Goal: Check status

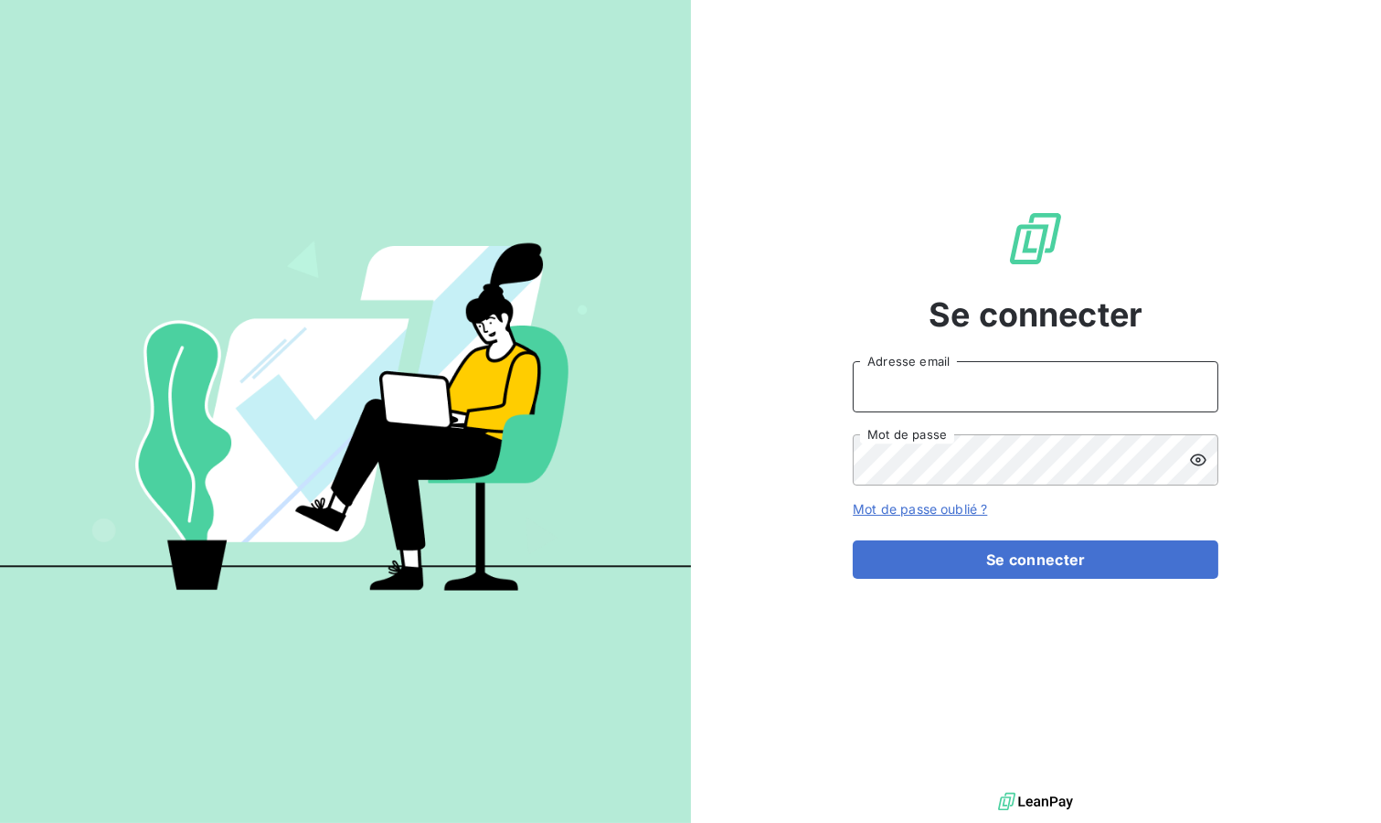
type input "contact@victoriatrets.com"
click at [954, 559] on button "Se connecter" at bounding box center [1036, 559] width 366 height 38
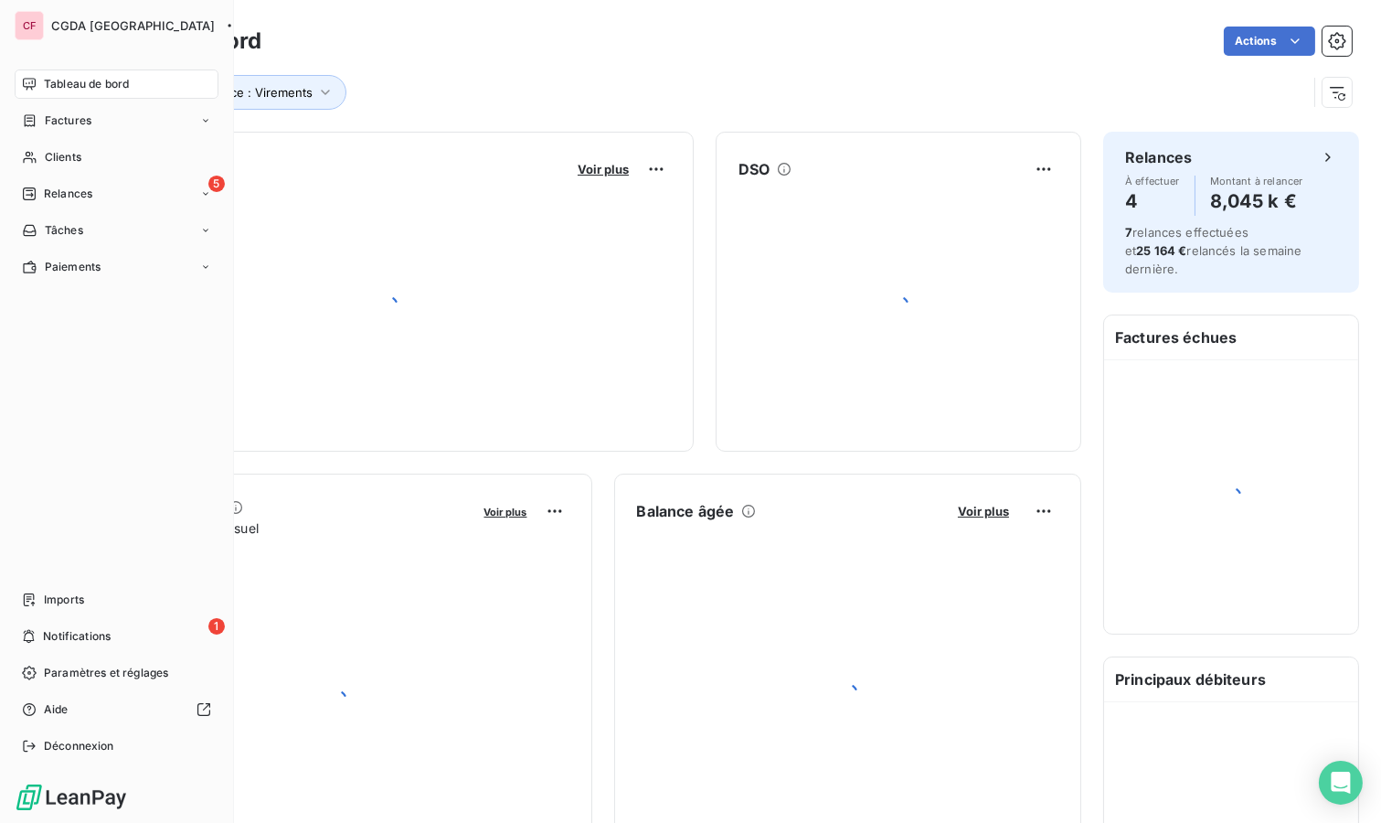
click at [80, 154] on span "Clients" at bounding box center [63, 157] width 37 height 16
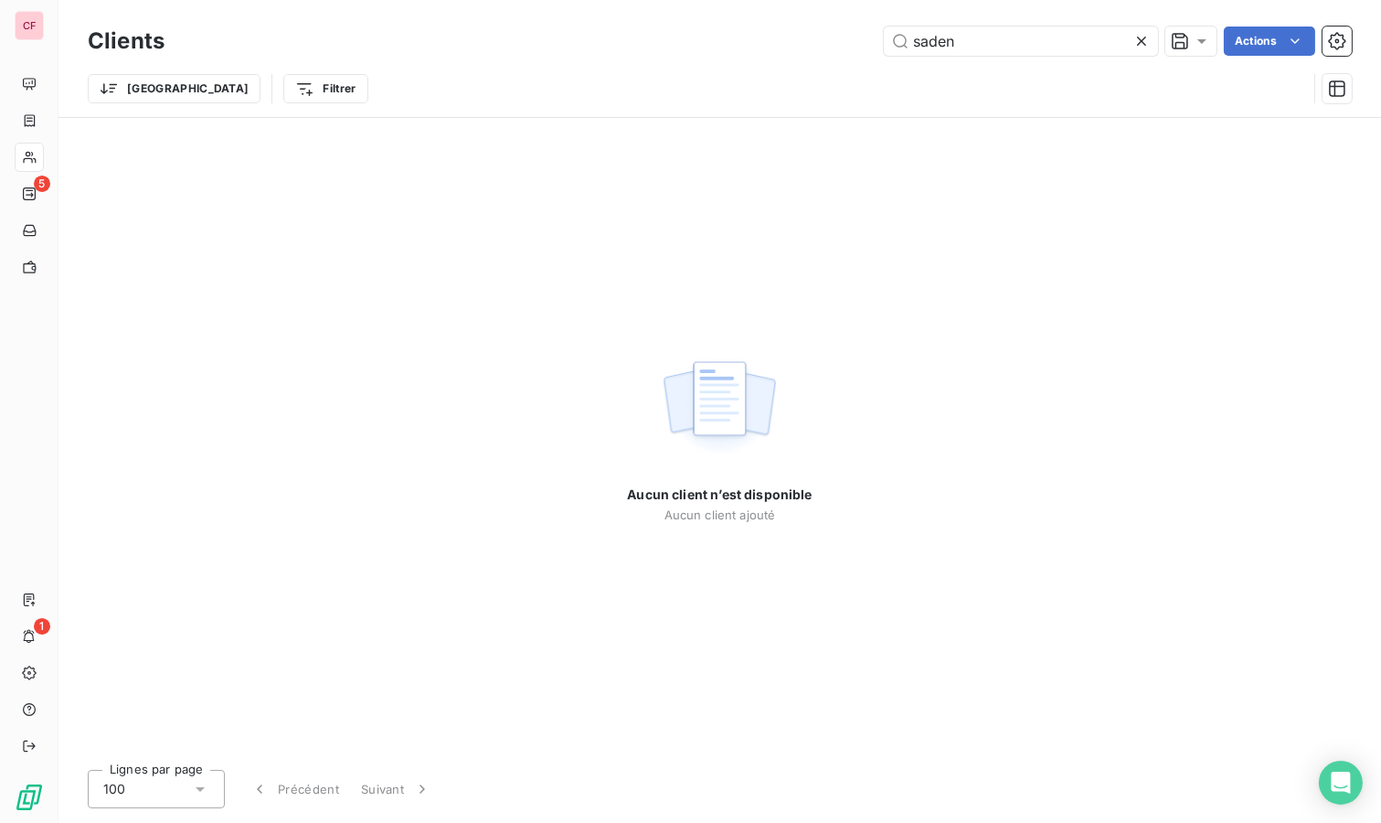
click at [980, 41] on input "saden" at bounding box center [1021, 41] width 274 height 29
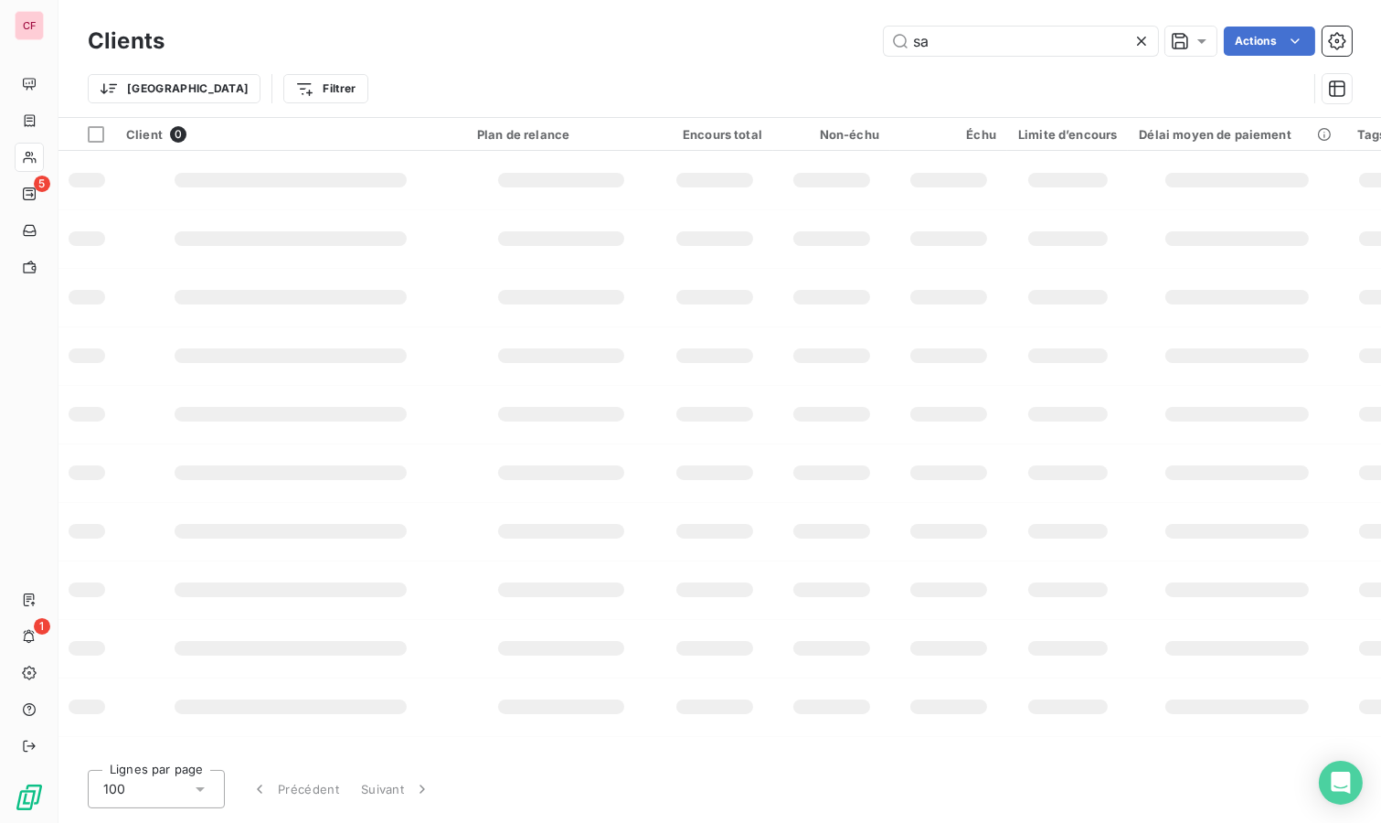
type input "s"
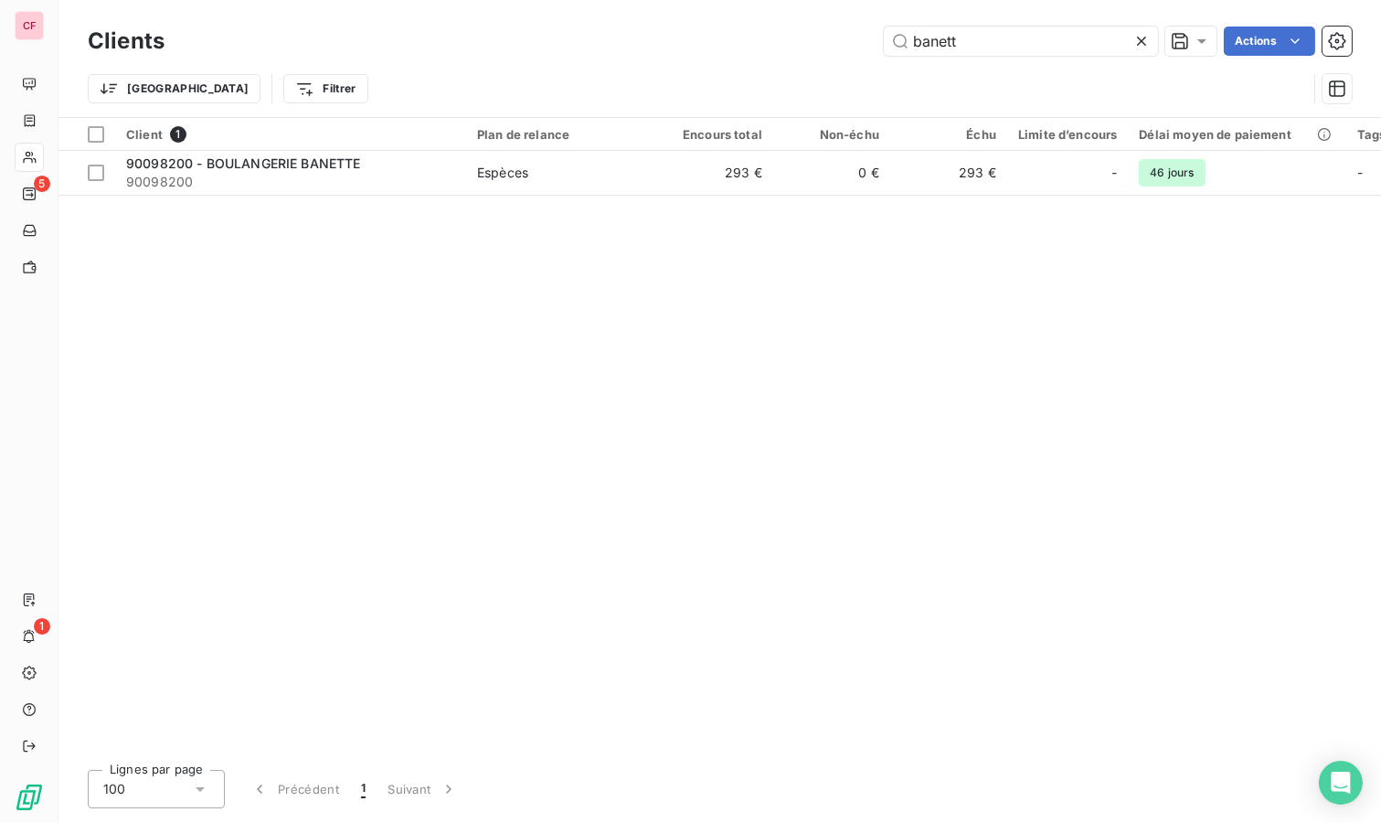
type input "banett"
click at [662, 186] on td "293 €" at bounding box center [714, 173] width 117 height 44
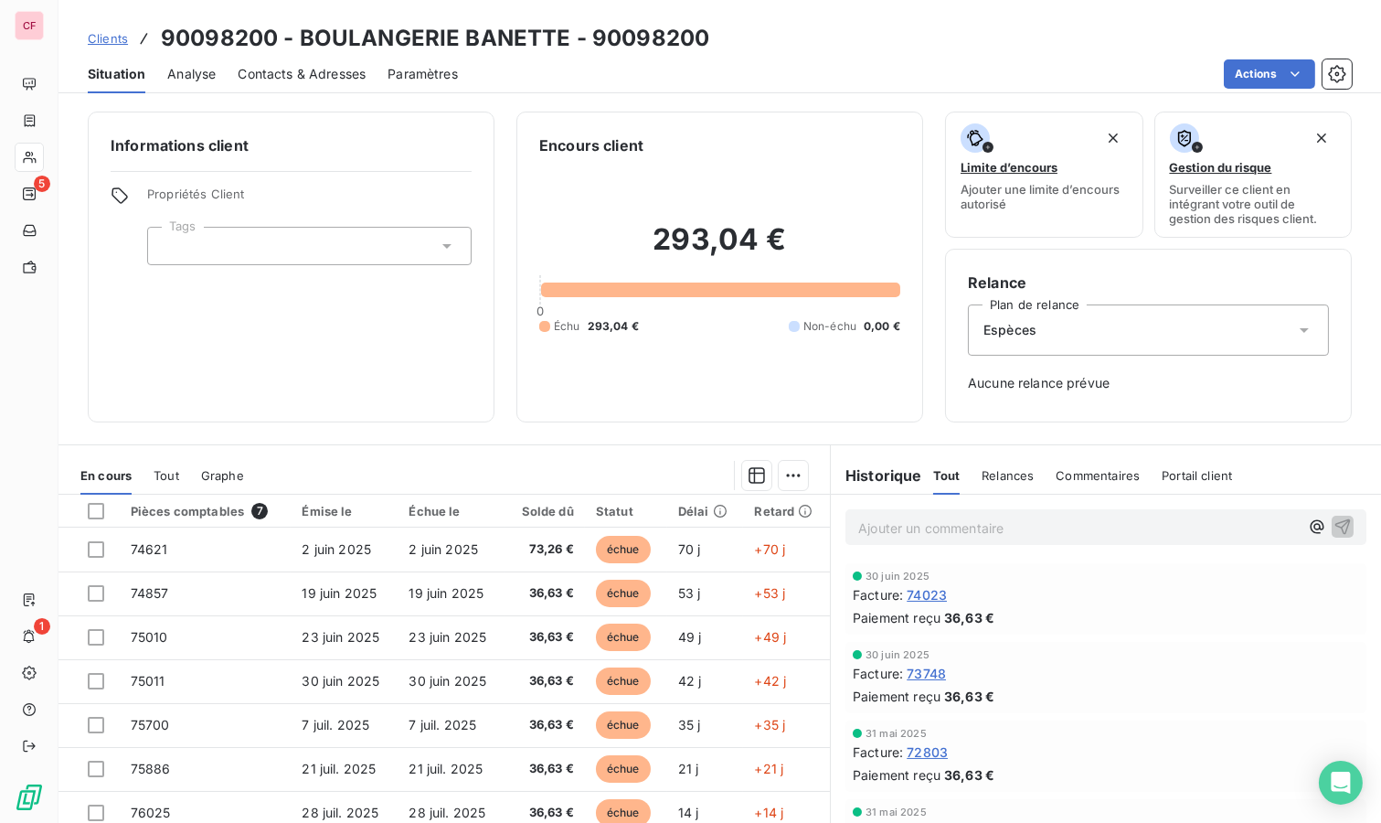
scroll to position [76, 0]
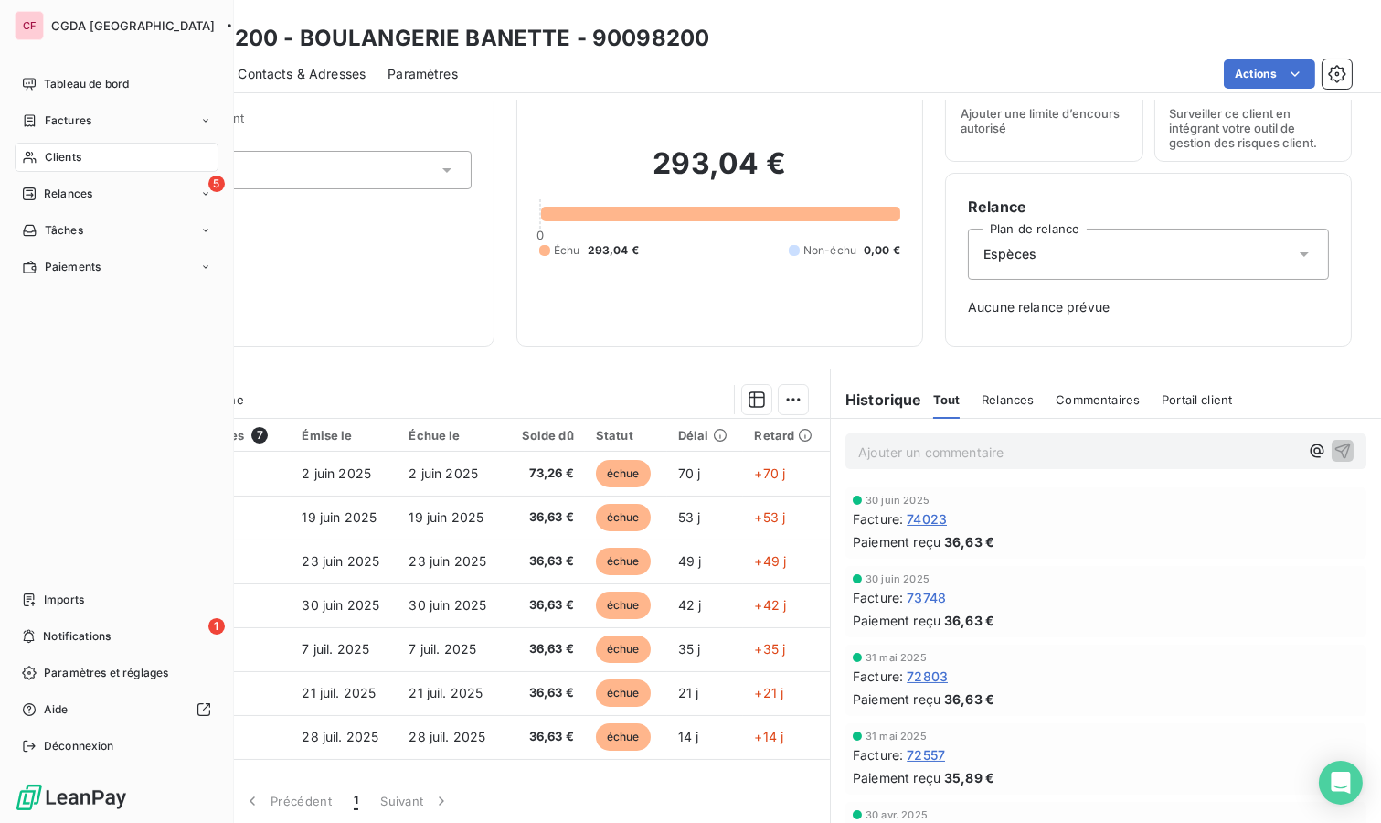
click at [41, 161] on div "Clients" at bounding box center [117, 157] width 204 height 29
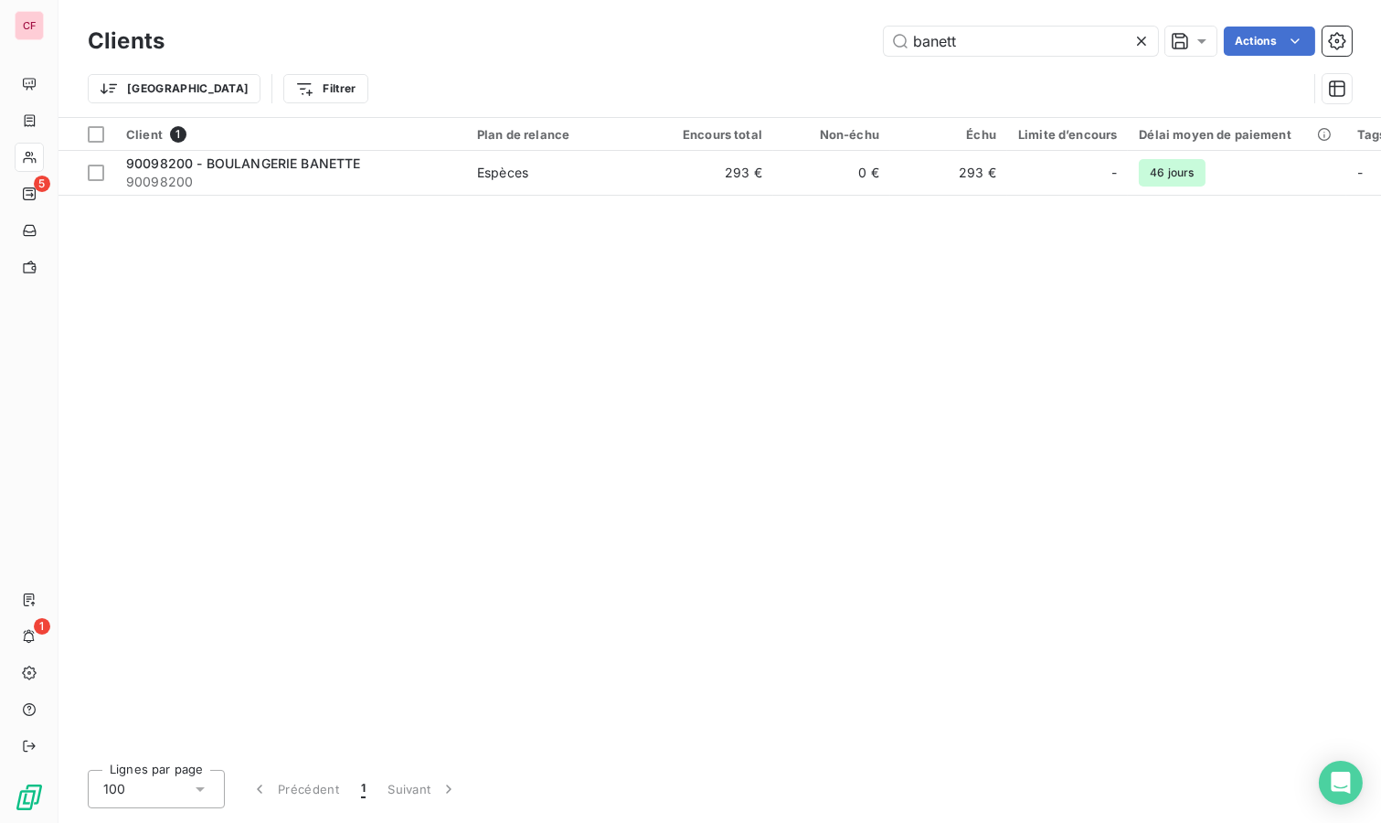
click at [969, 32] on input "banett" at bounding box center [1021, 41] width 274 height 29
type input "900800"
click at [686, 176] on td "1 511 €" at bounding box center [714, 173] width 117 height 44
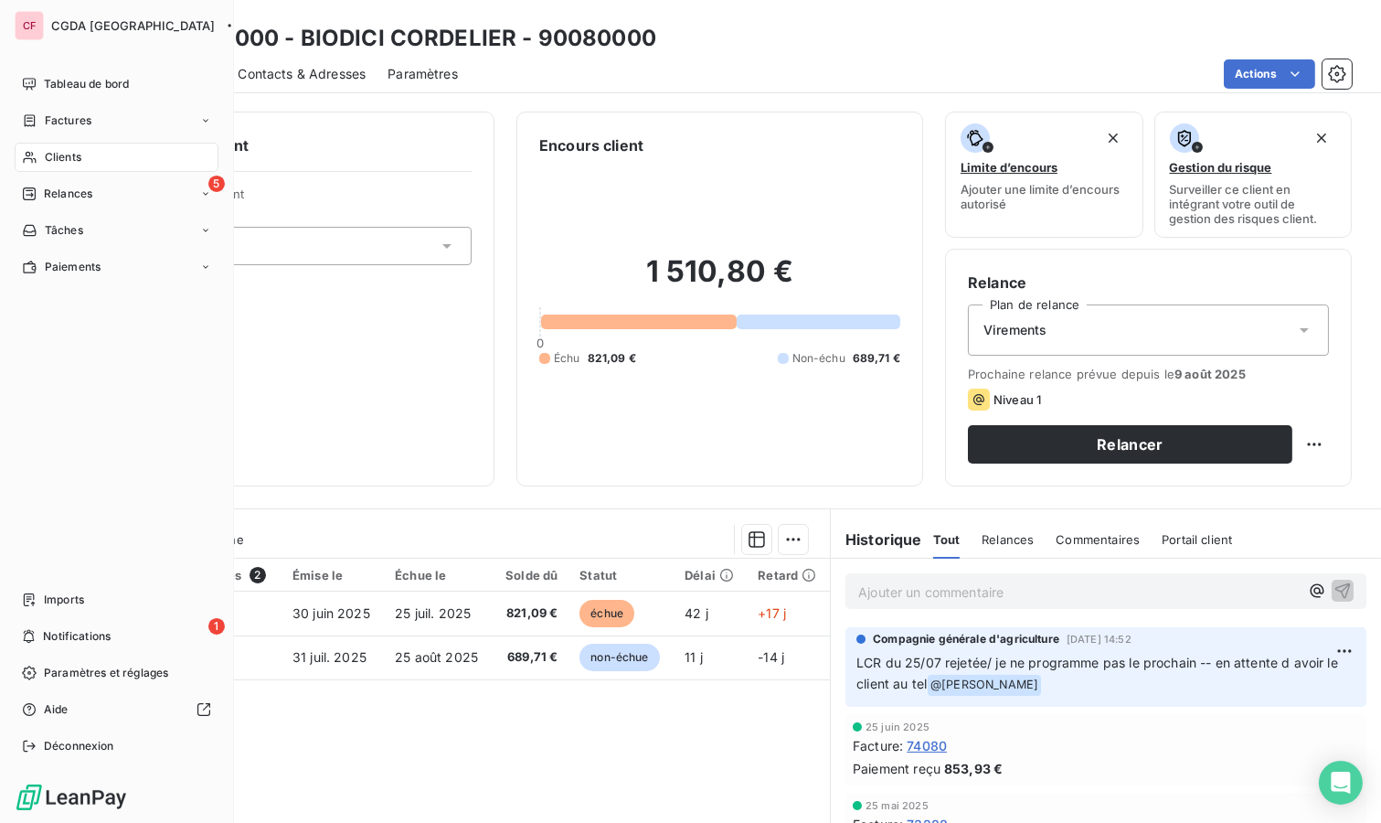
drag, startPoint x: 32, startPoint y: 161, endPoint x: 144, endPoint y: 154, distance: 111.8
click at [32, 161] on icon at bounding box center [30, 157] width 16 height 15
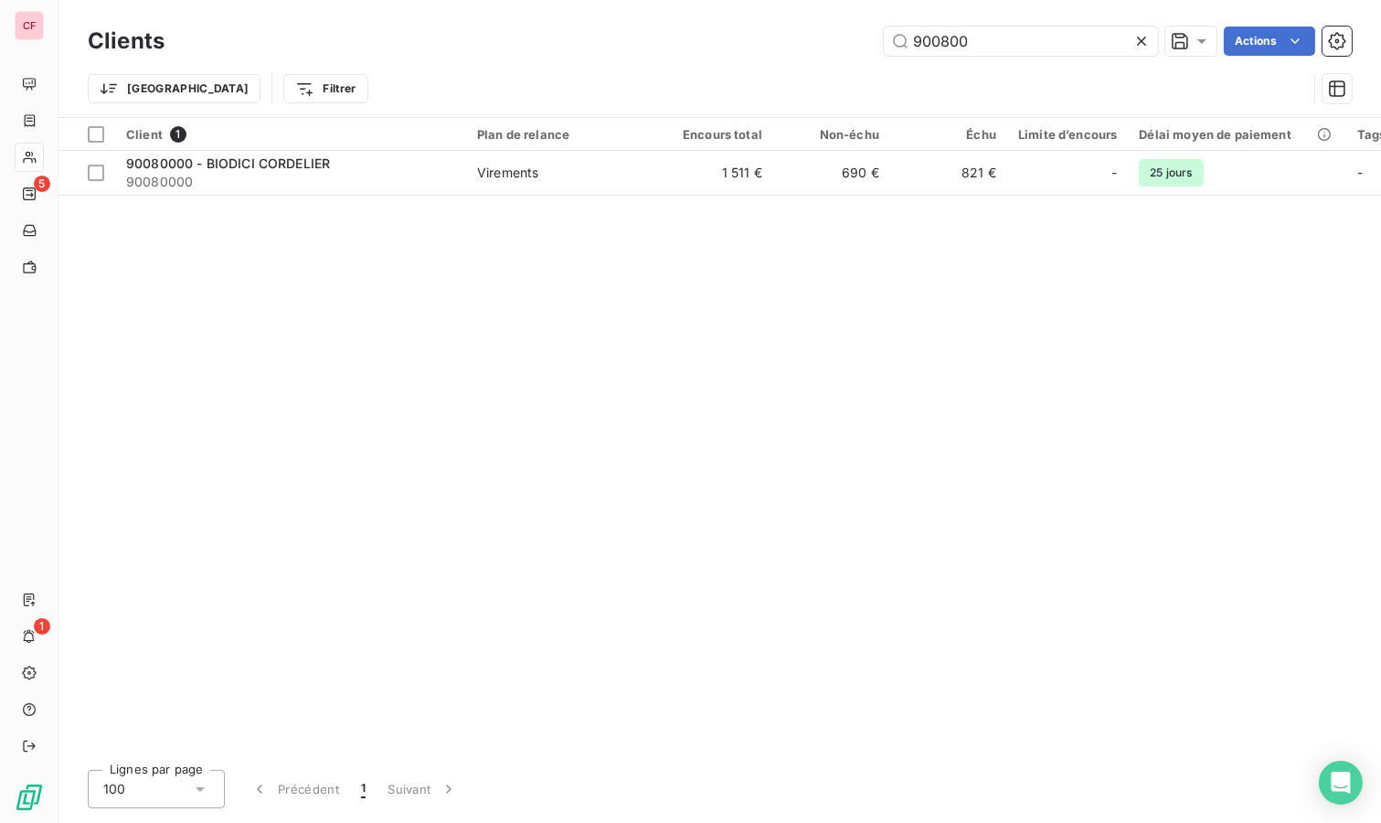
click at [1037, 47] on input "900800" at bounding box center [1021, 41] width 274 height 29
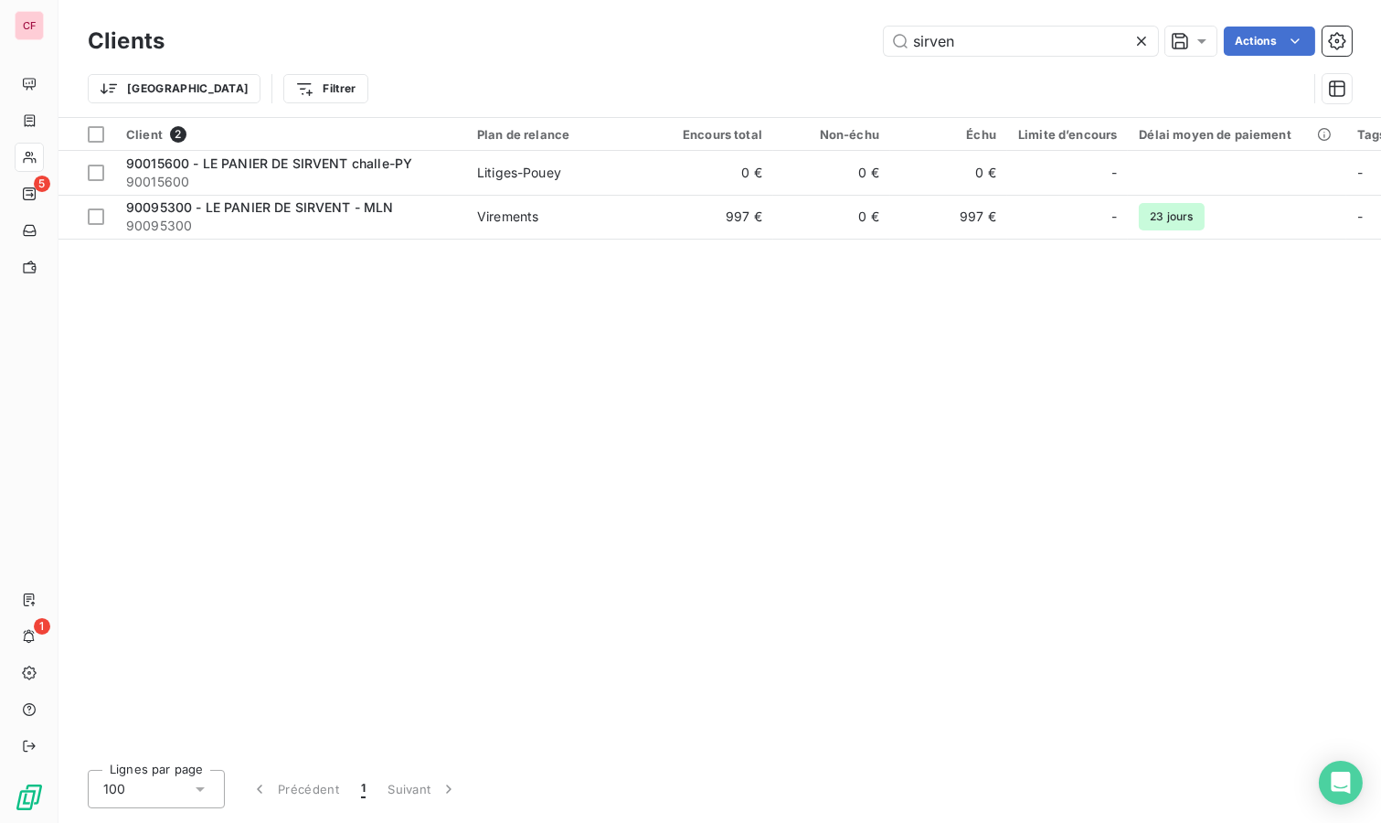
type input "sirven"
click at [466, 219] on td "Virements" at bounding box center [561, 217] width 190 height 44
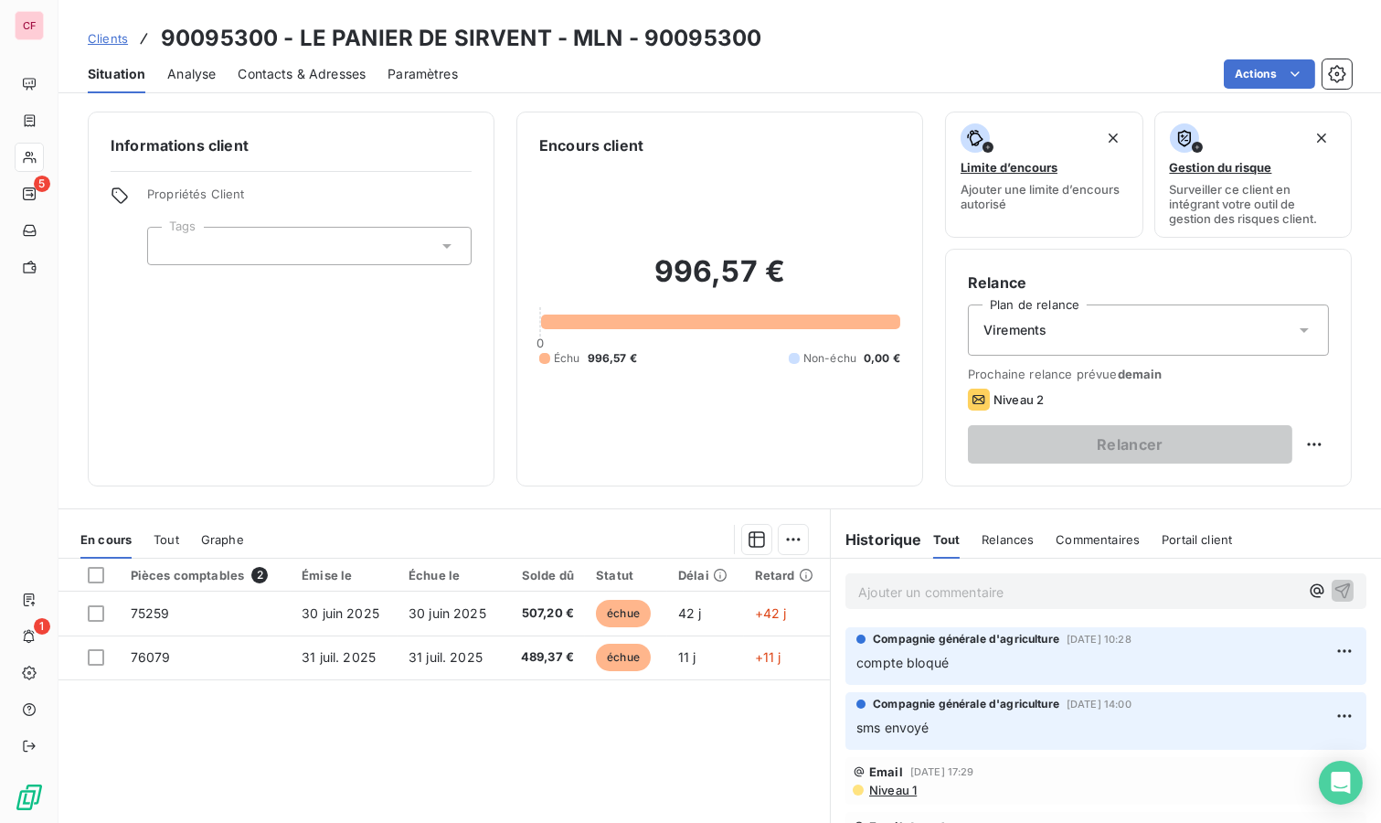
click at [581, 721] on div "Pièces comptables 2 Émise le Échue le Solde dû Statut Délai Retard 75259 [DATE]…" at bounding box center [445, 735] width 772 height 352
click at [890, 594] on p "Ajouter un commentaire ﻿" at bounding box center [1078, 592] width 441 height 23
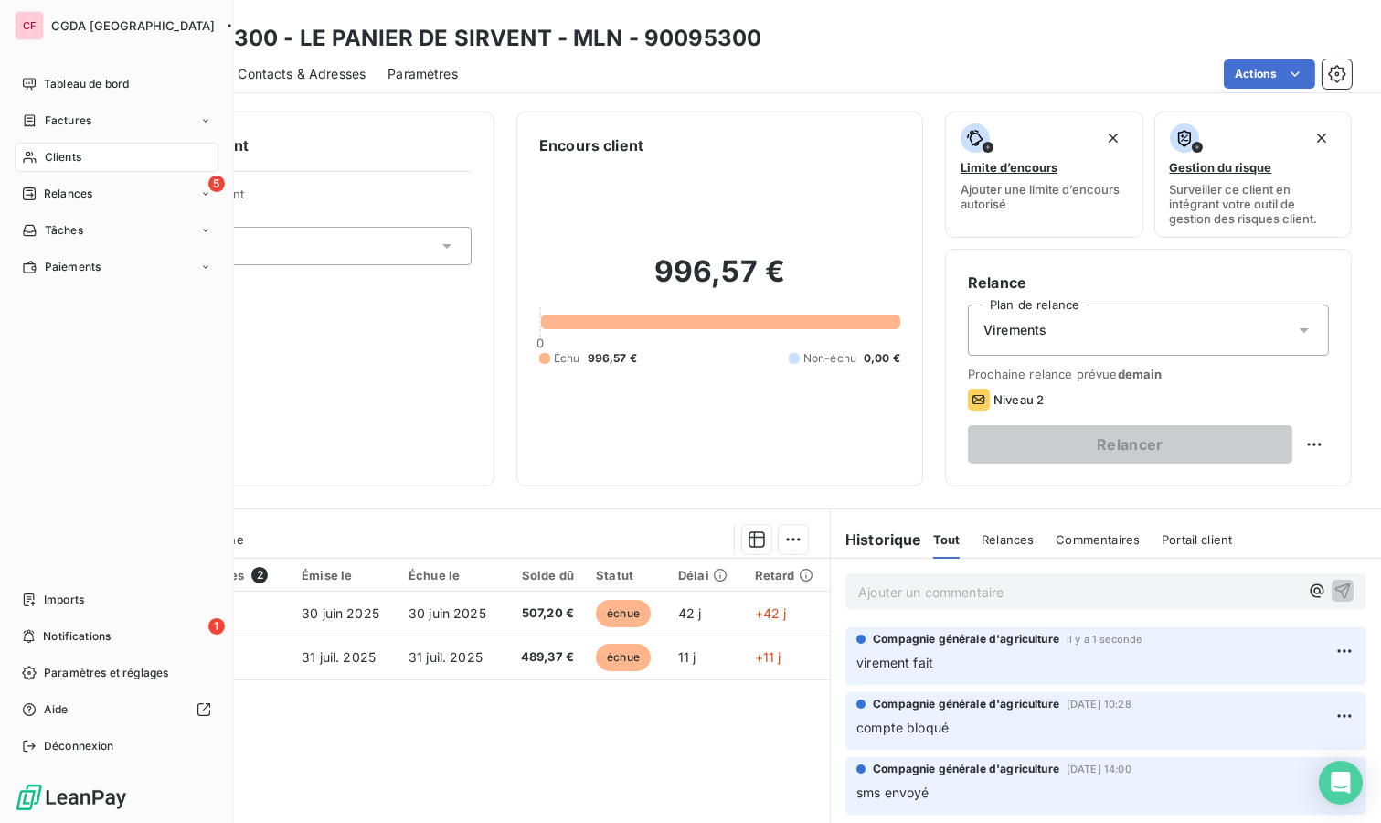
click at [67, 165] on div "Clients" at bounding box center [117, 157] width 204 height 29
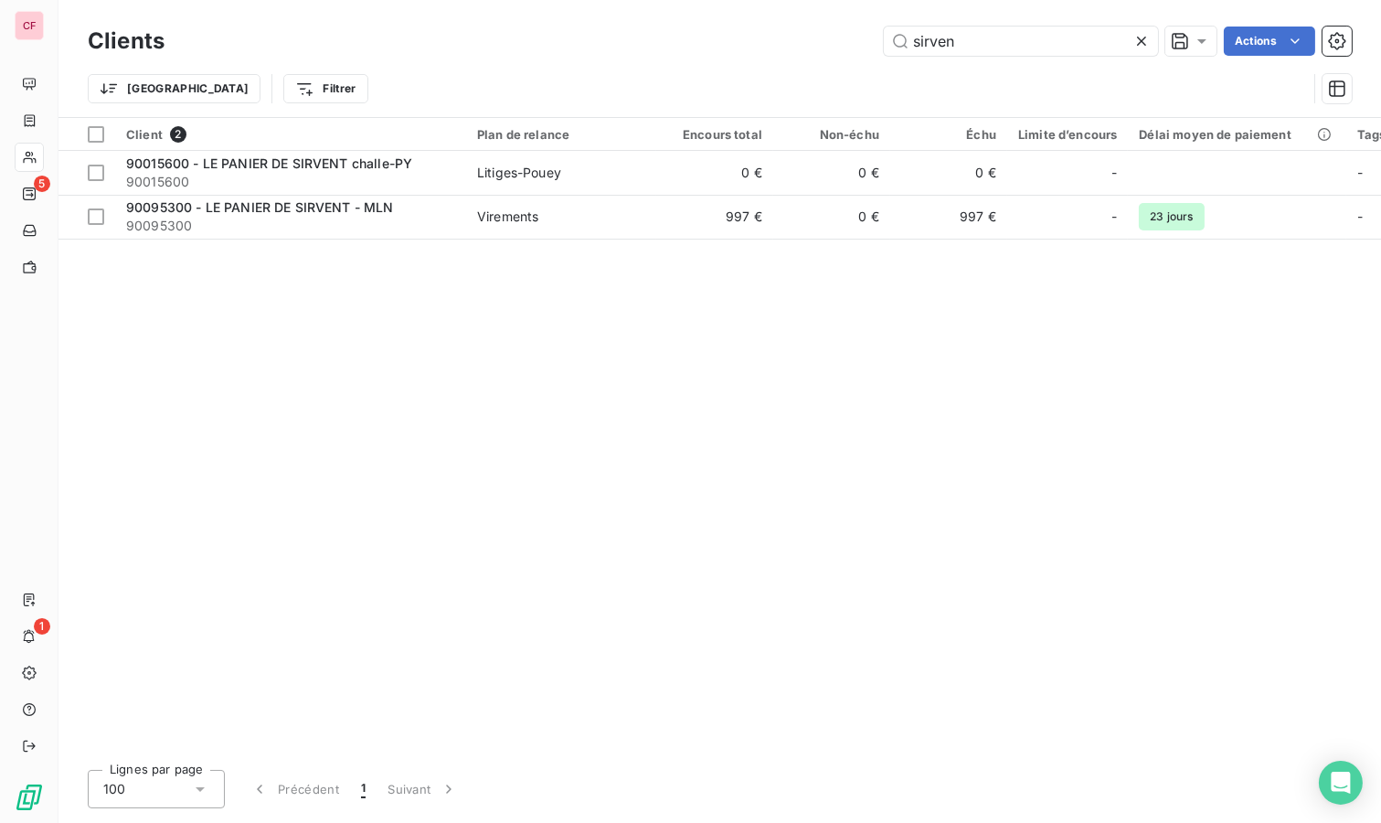
click at [1038, 41] on input "sirven" at bounding box center [1021, 41] width 274 height 29
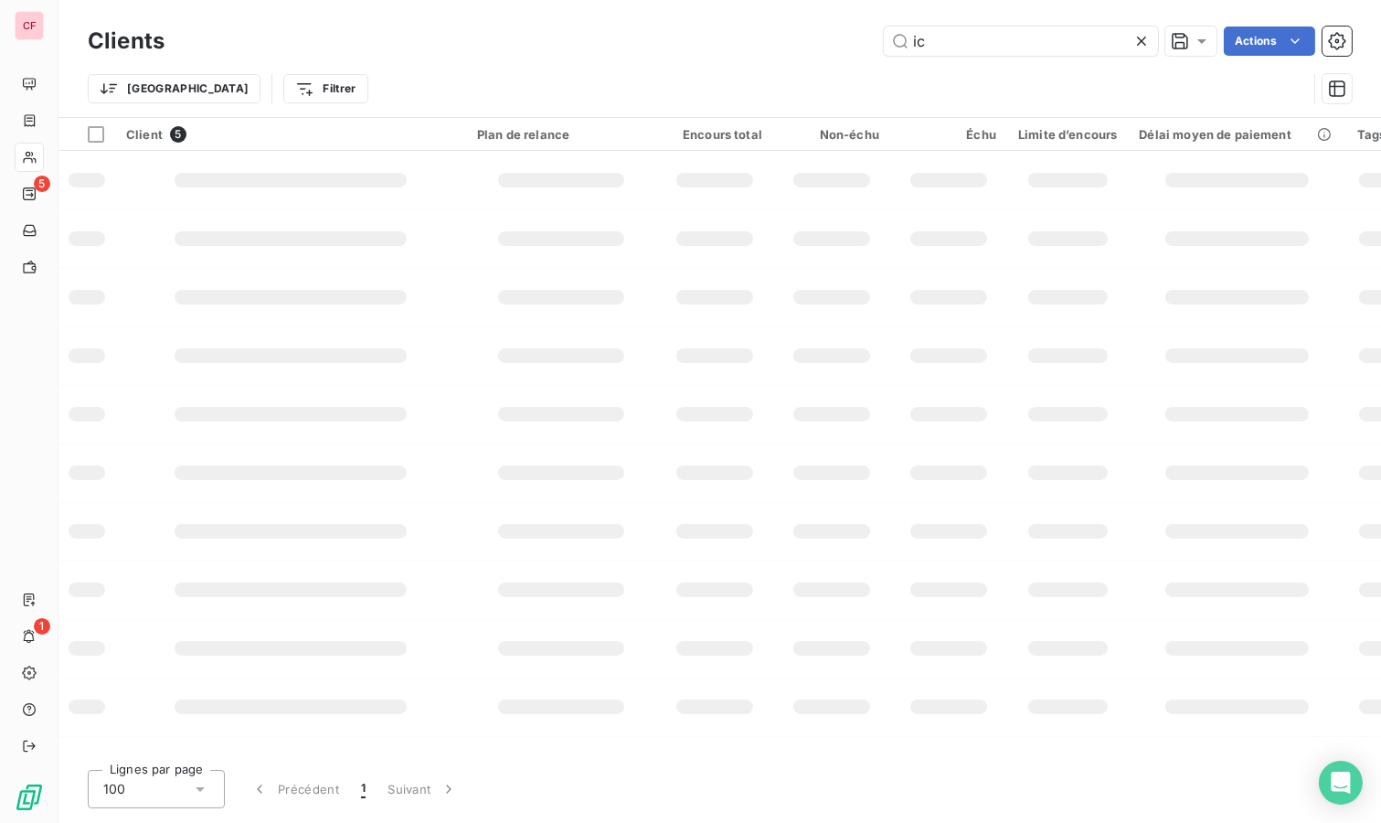
type input "i"
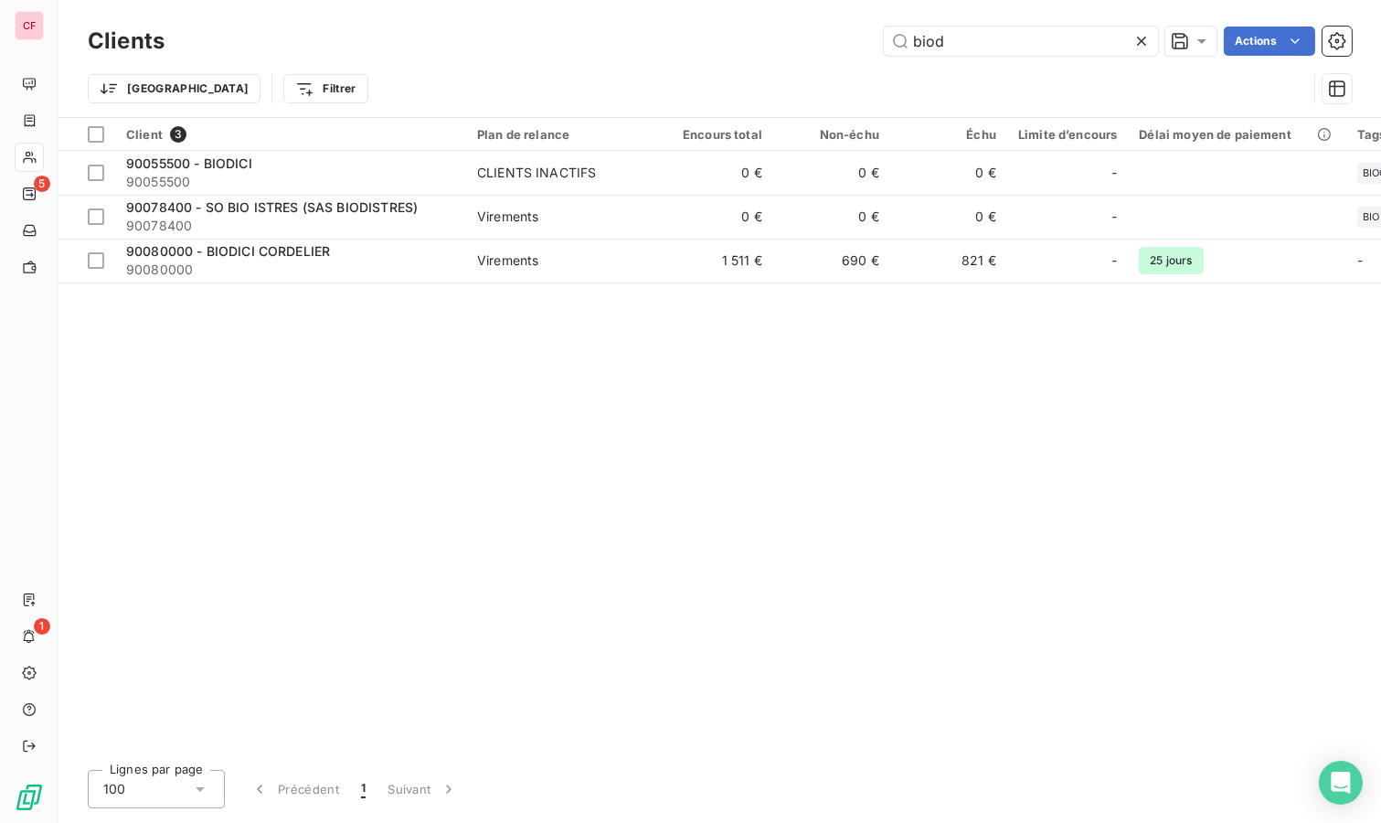
type input "biod"
click at [349, 277] on span "90080000" at bounding box center [290, 270] width 329 height 18
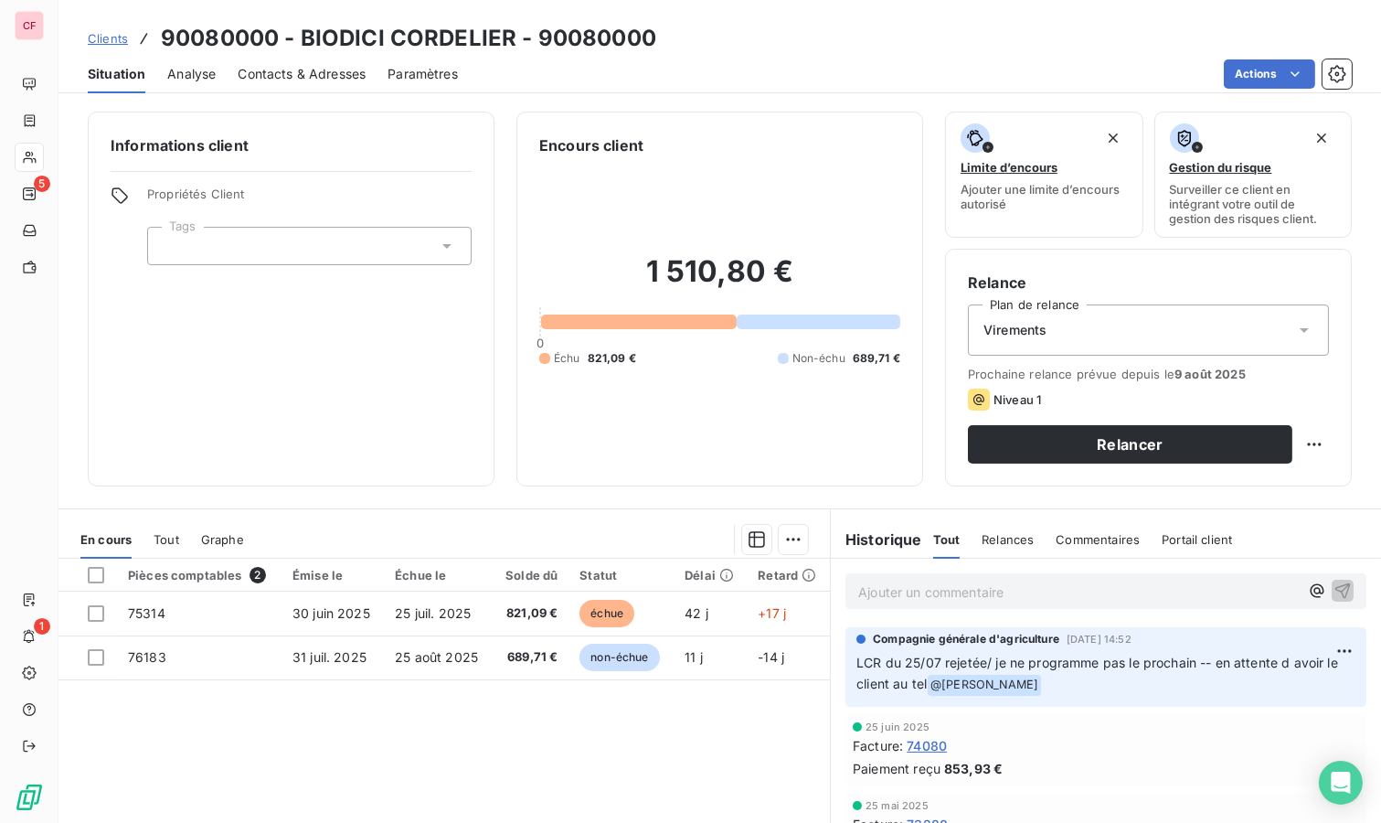
click at [900, 595] on p "Ajouter un commentaire ﻿" at bounding box center [1078, 592] width 441 height 23
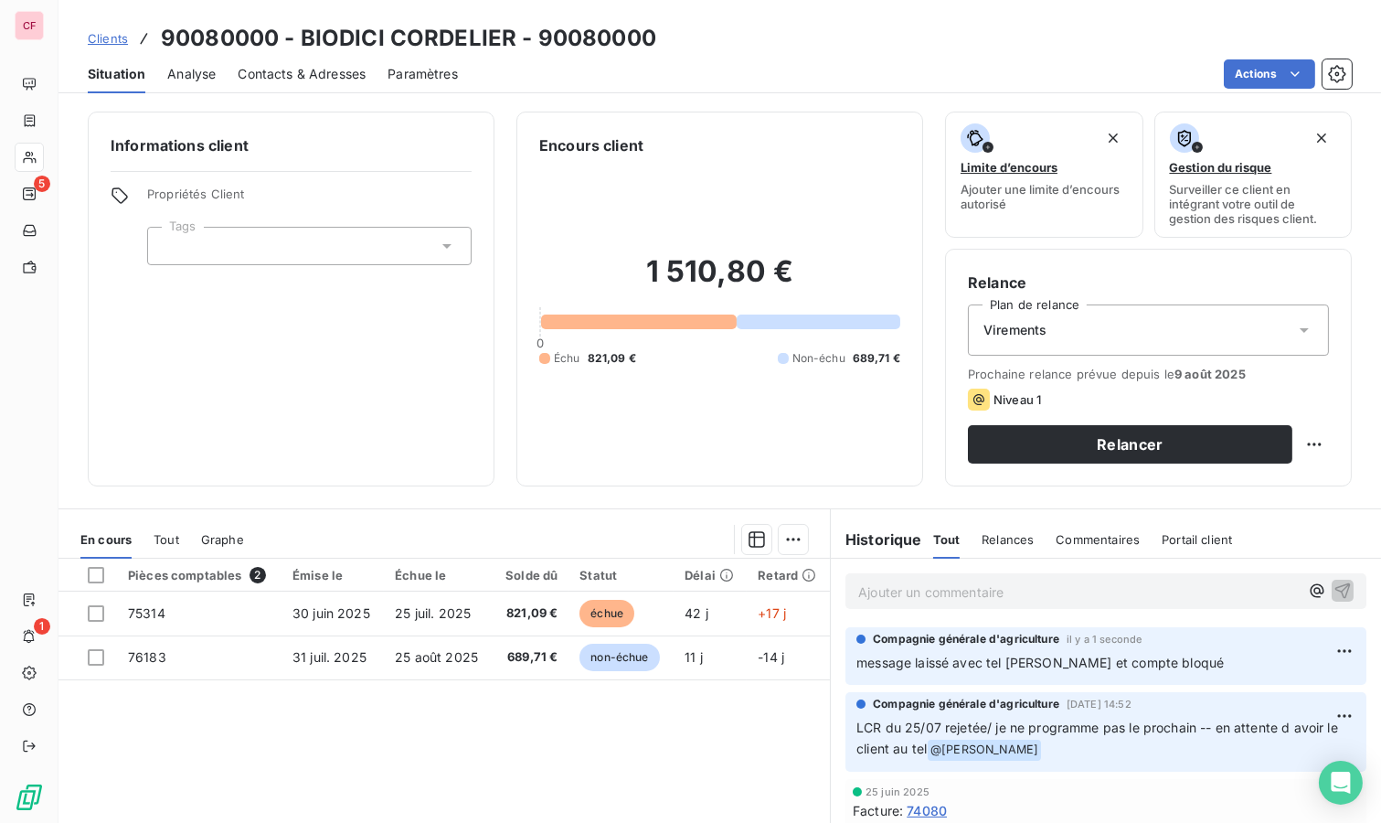
click at [1299, 435] on html "CF 5 1 Clients 90080000 - BIODICI CORDELIER - 90080000 Situation Analyse Contac…" at bounding box center [690, 411] width 1381 height 823
click at [1240, 482] on div "Replanifier cette action" at bounding box center [1225, 482] width 164 height 29
select select "7"
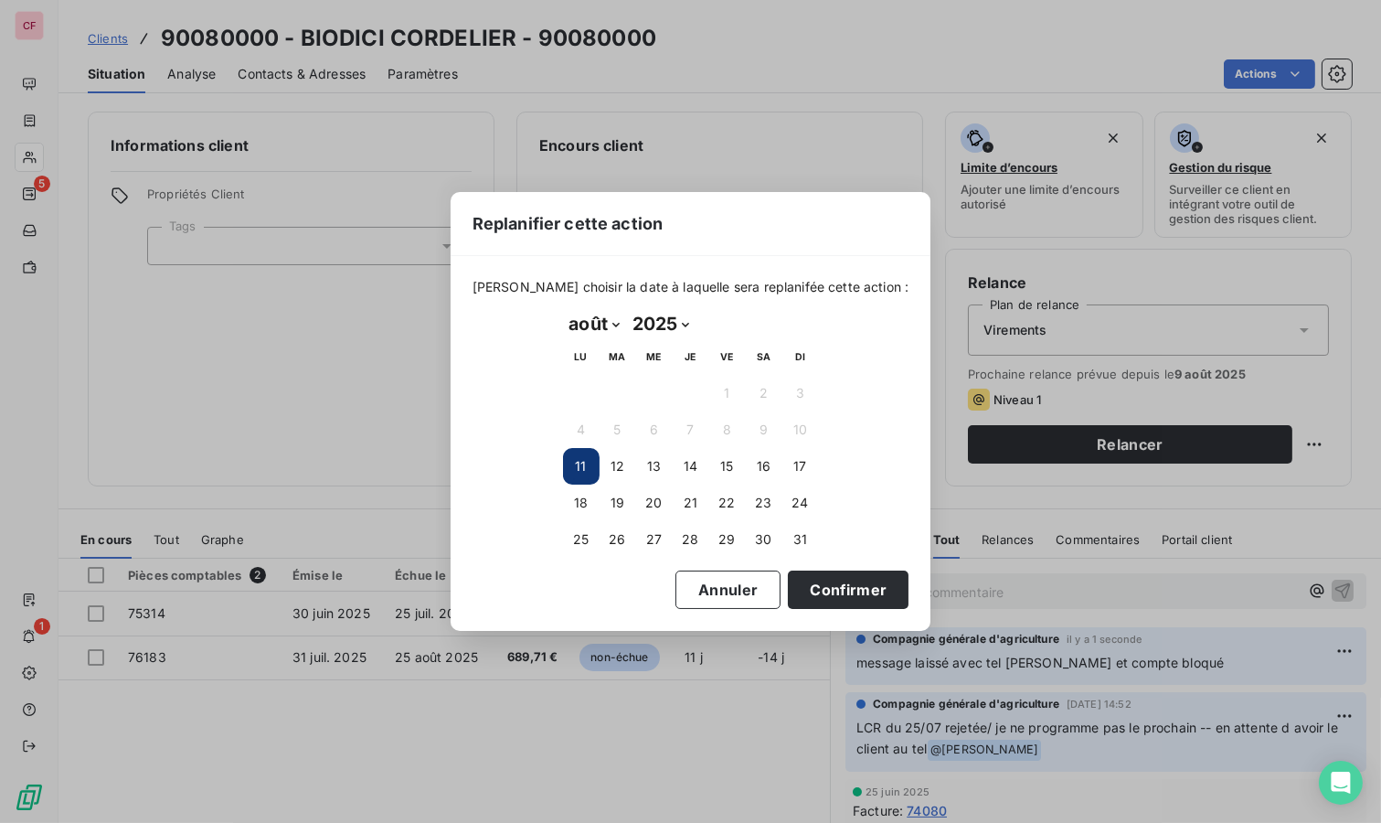
click at [622, 499] on button "19" at bounding box center [618, 503] width 37 height 37
click at [841, 584] on button "Confirmer" at bounding box center [848, 589] width 121 height 38
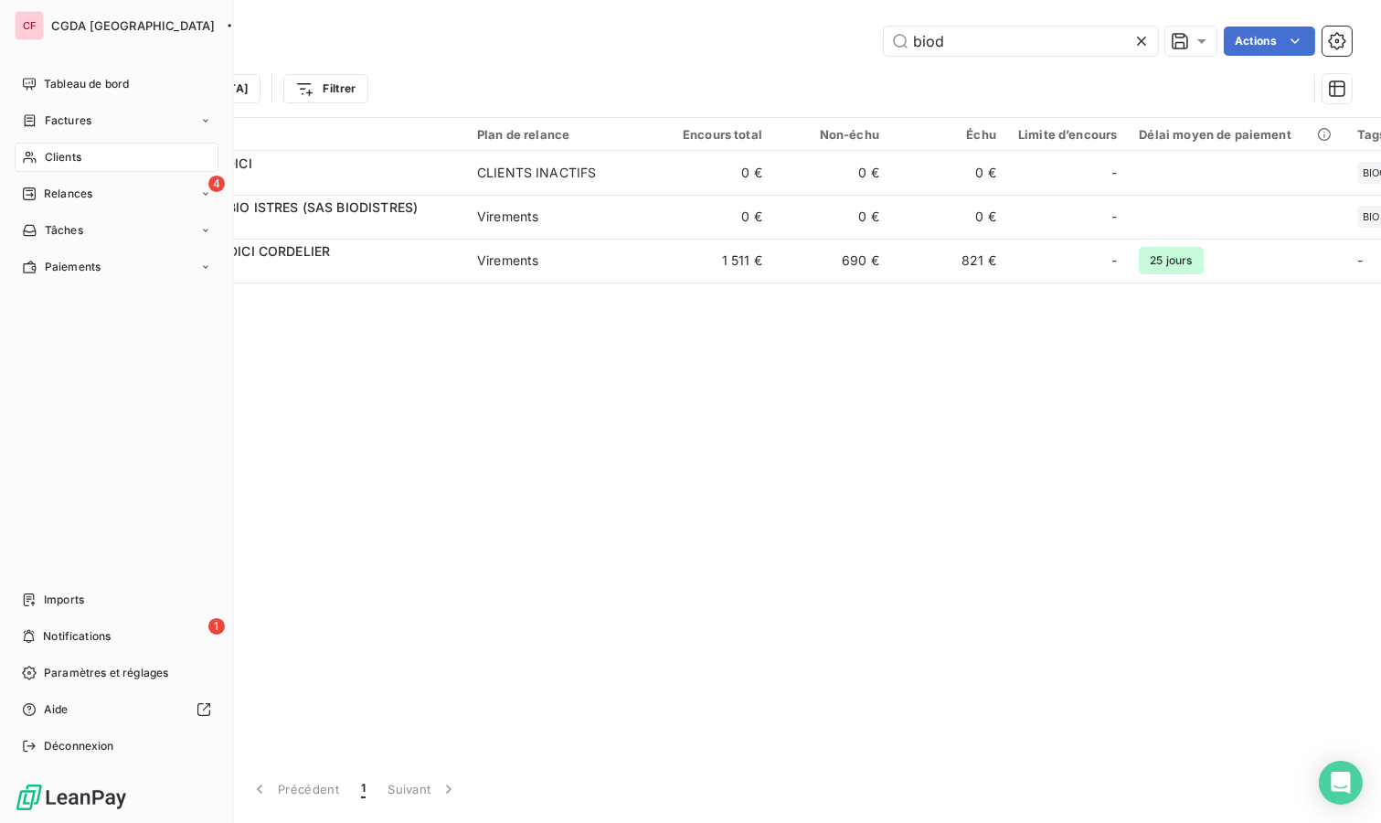
click at [87, 636] on span "Notifications" at bounding box center [77, 636] width 68 height 16
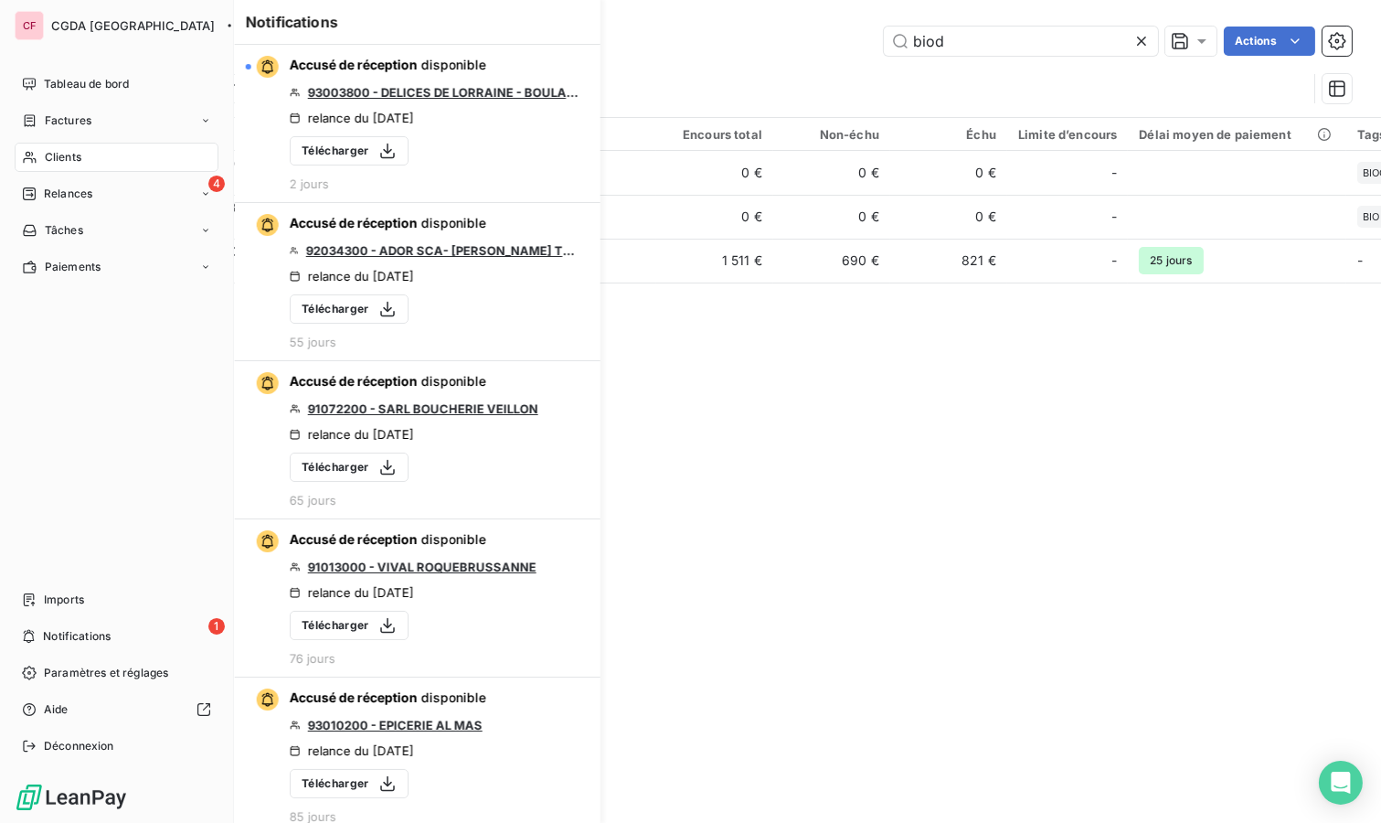
click at [87, 636] on span "Notifications" at bounding box center [77, 636] width 68 height 16
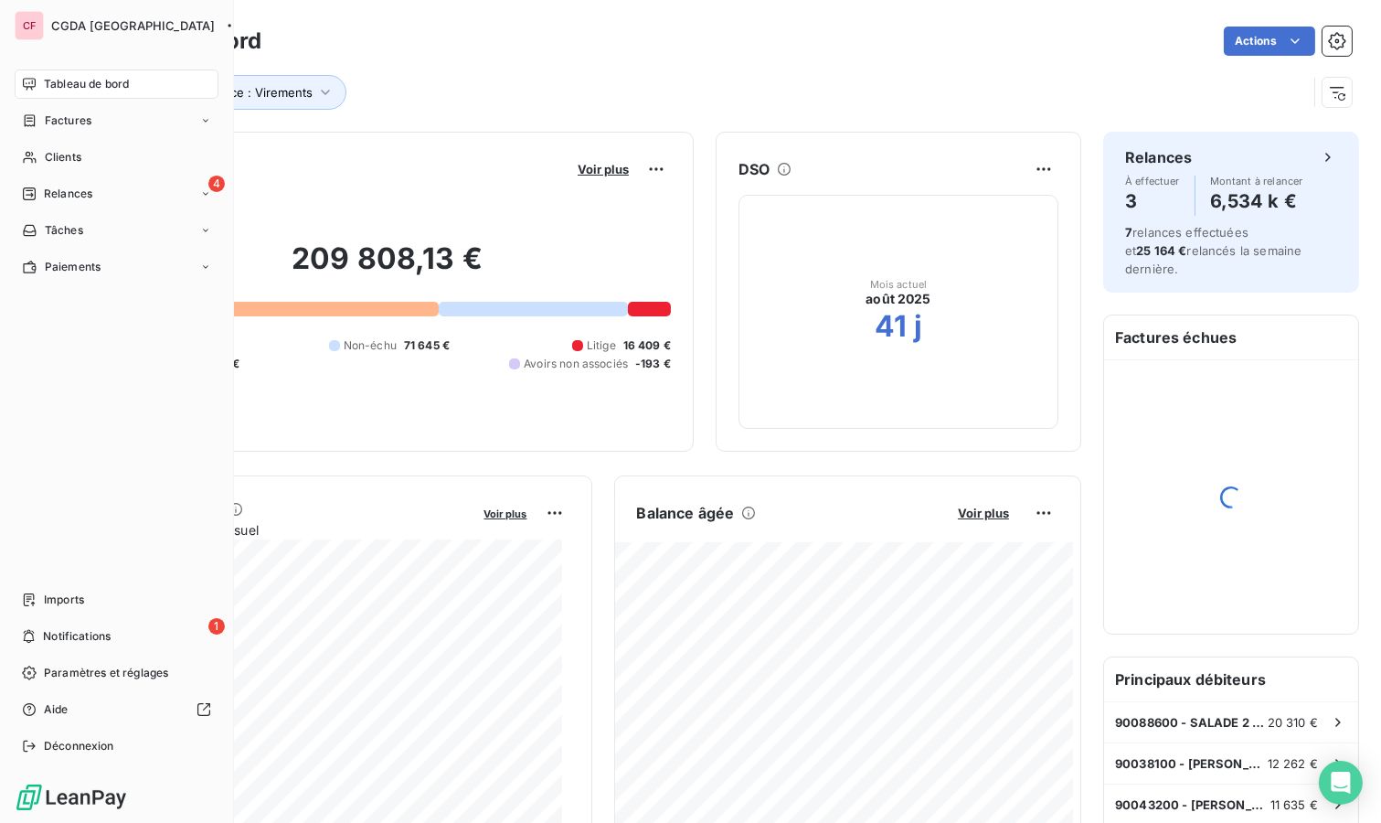
click at [79, 157] on span "Clients" at bounding box center [63, 157] width 37 height 16
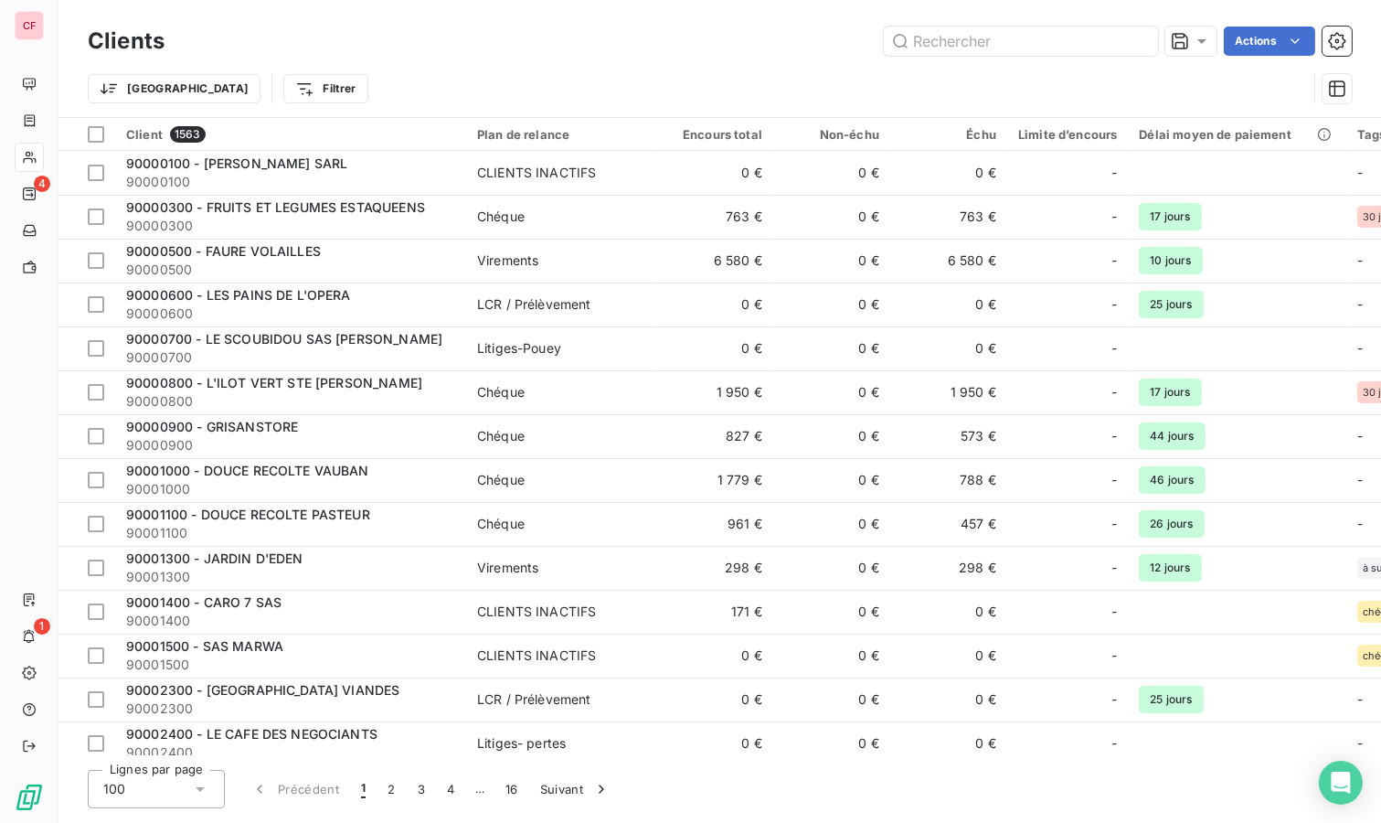
click at [989, 45] on input "text" at bounding box center [1021, 41] width 274 height 29
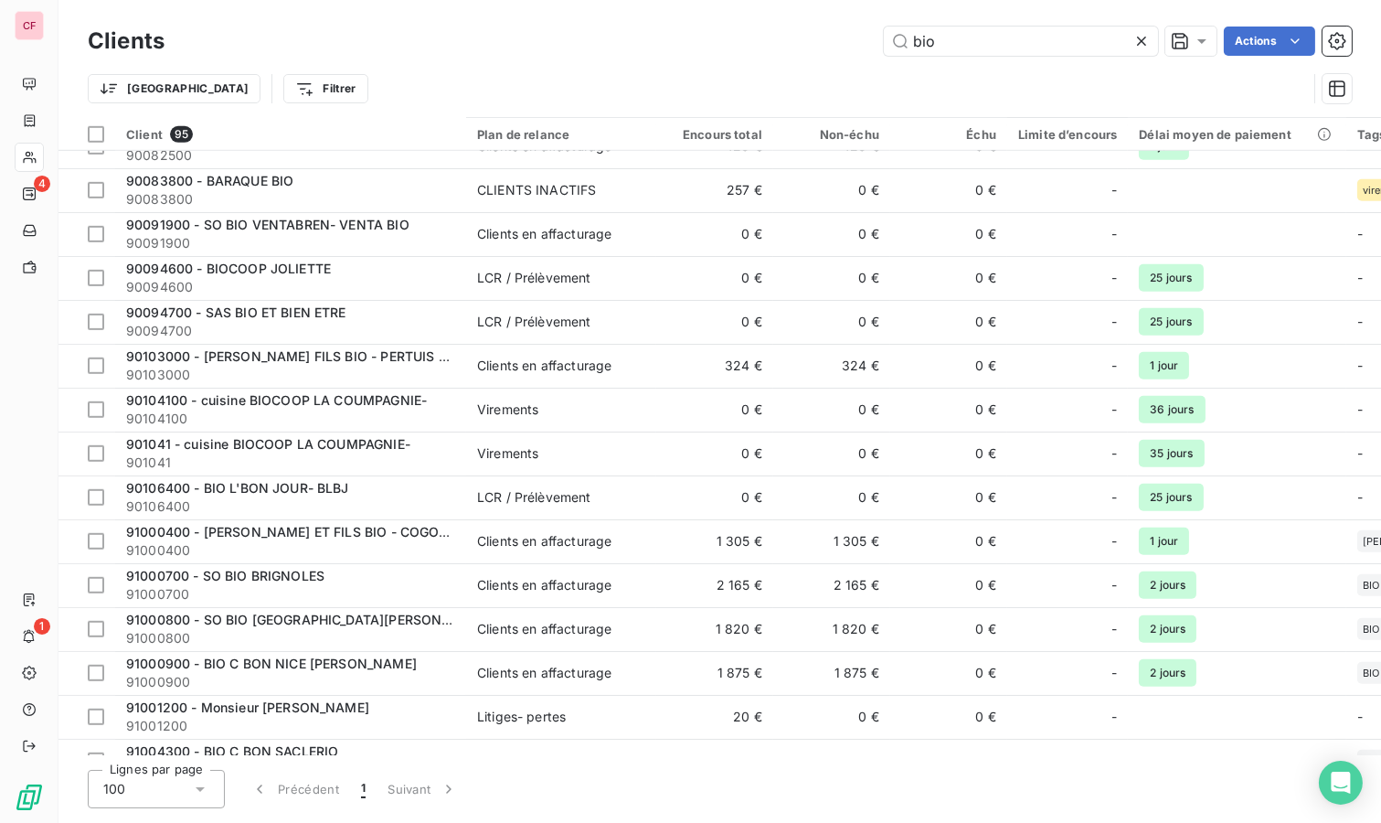
scroll to position [1930, 0]
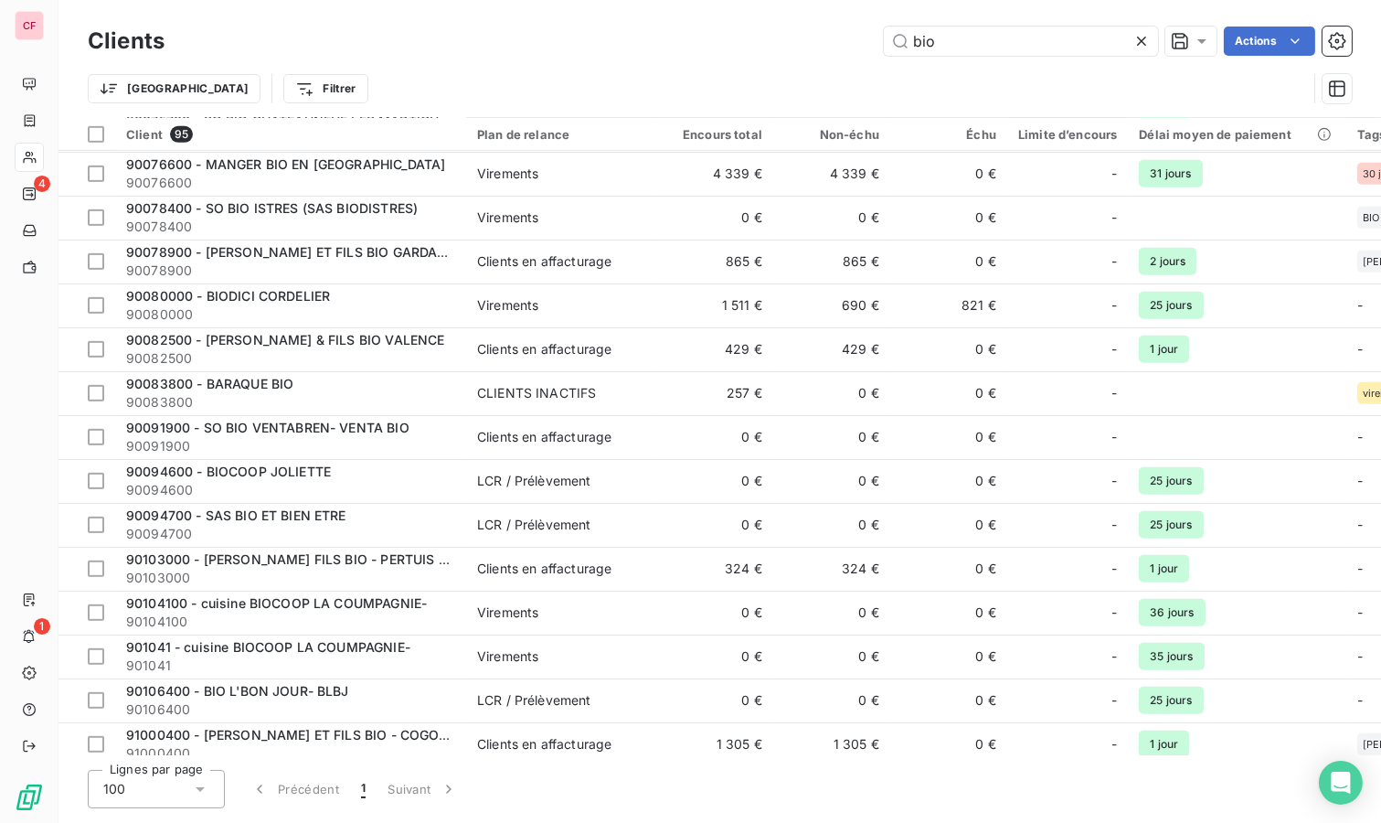
type input "bio"
click at [363, 307] on span "90080000" at bounding box center [290, 314] width 329 height 18
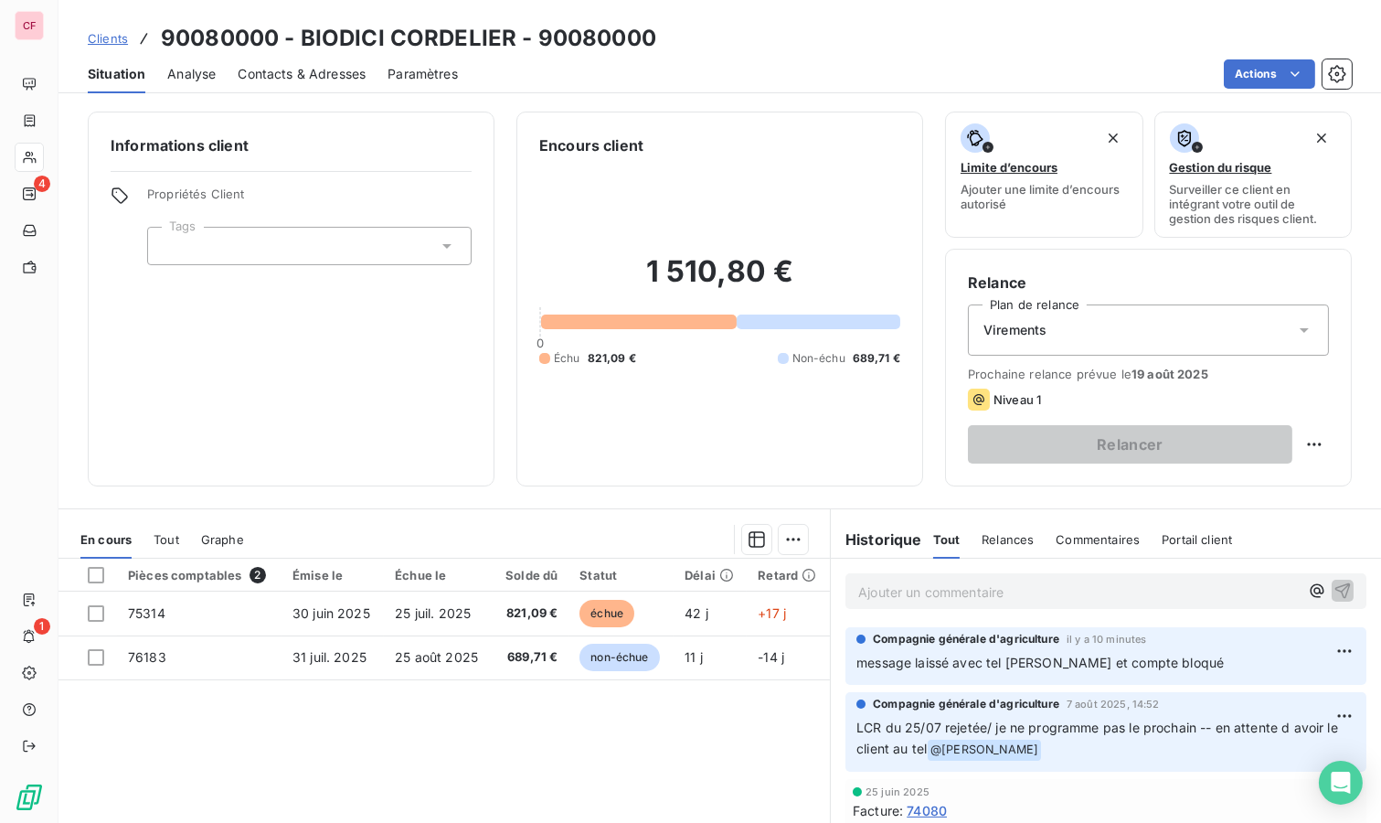
click at [507, 713] on div "Pièces comptables 2 Émise le Échue le Solde dû Statut Délai Retard 75314 30 jui…" at bounding box center [445, 735] width 772 height 352
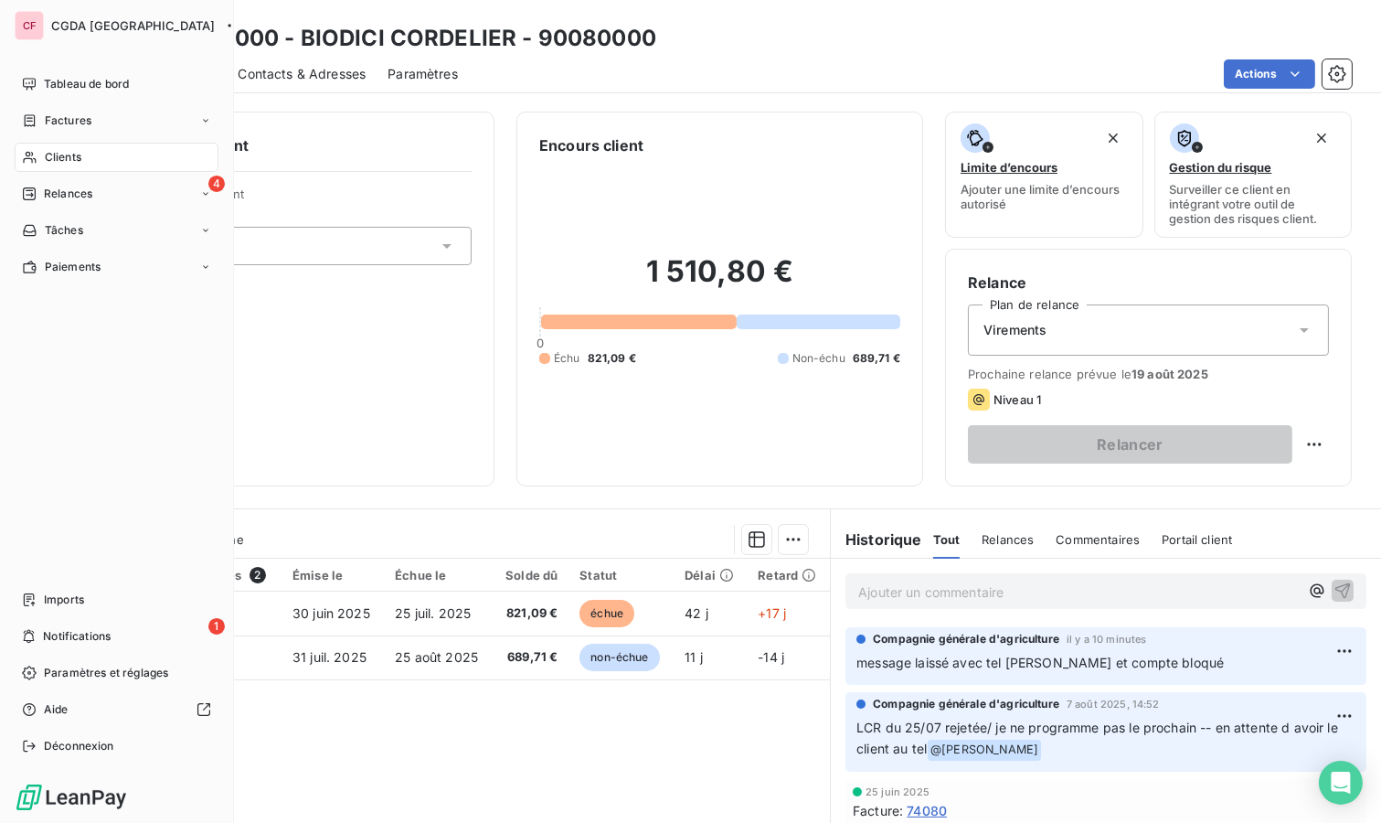
click at [52, 176] on nav "Tableau de bord Factures Clients 4 Relances Tâches Paiements" at bounding box center [117, 175] width 204 height 212
click at [61, 155] on span "Clients" at bounding box center [63, 157] width 37 height 16
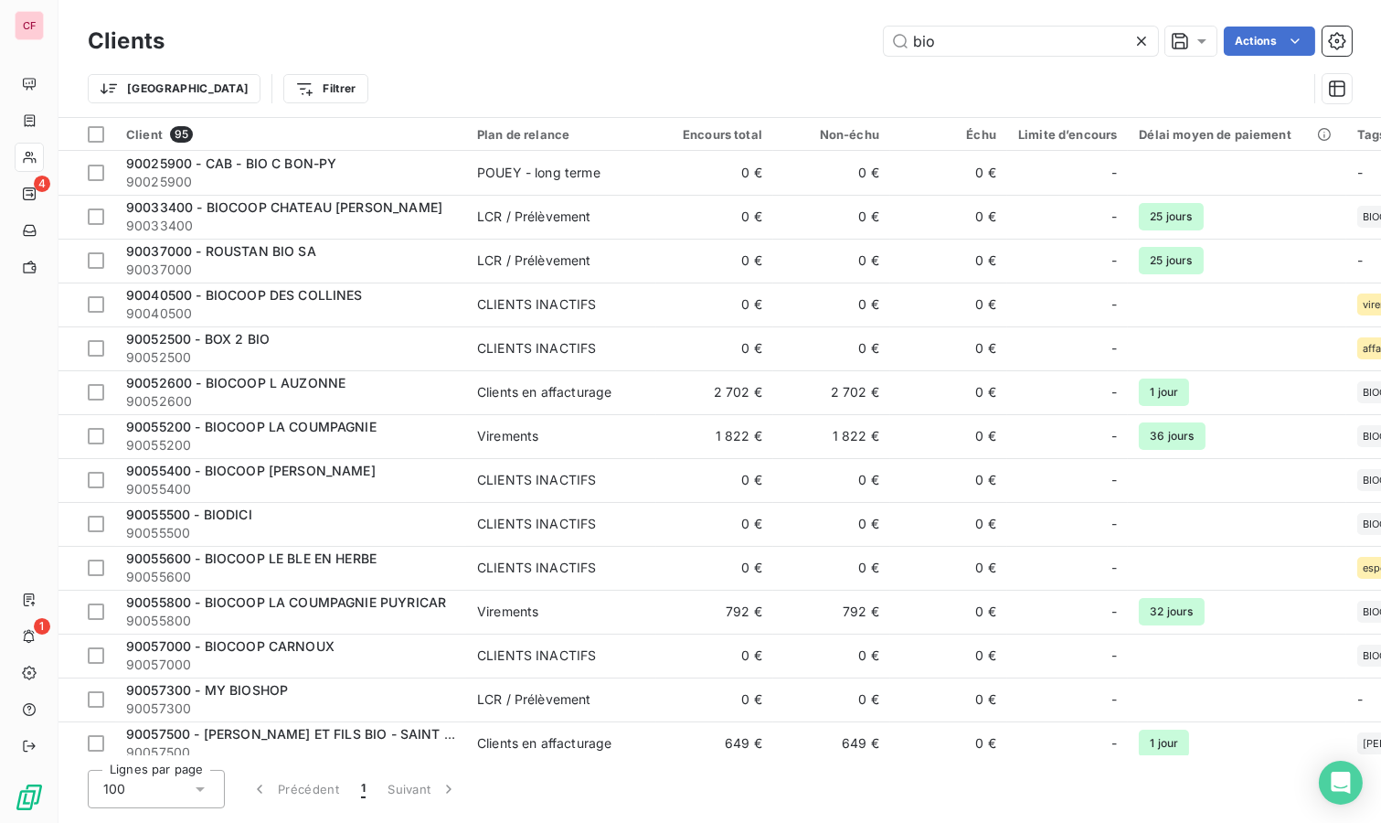
click at [983, 27] on input "bio" at bounding box center [1021, 41] width 274 height 29
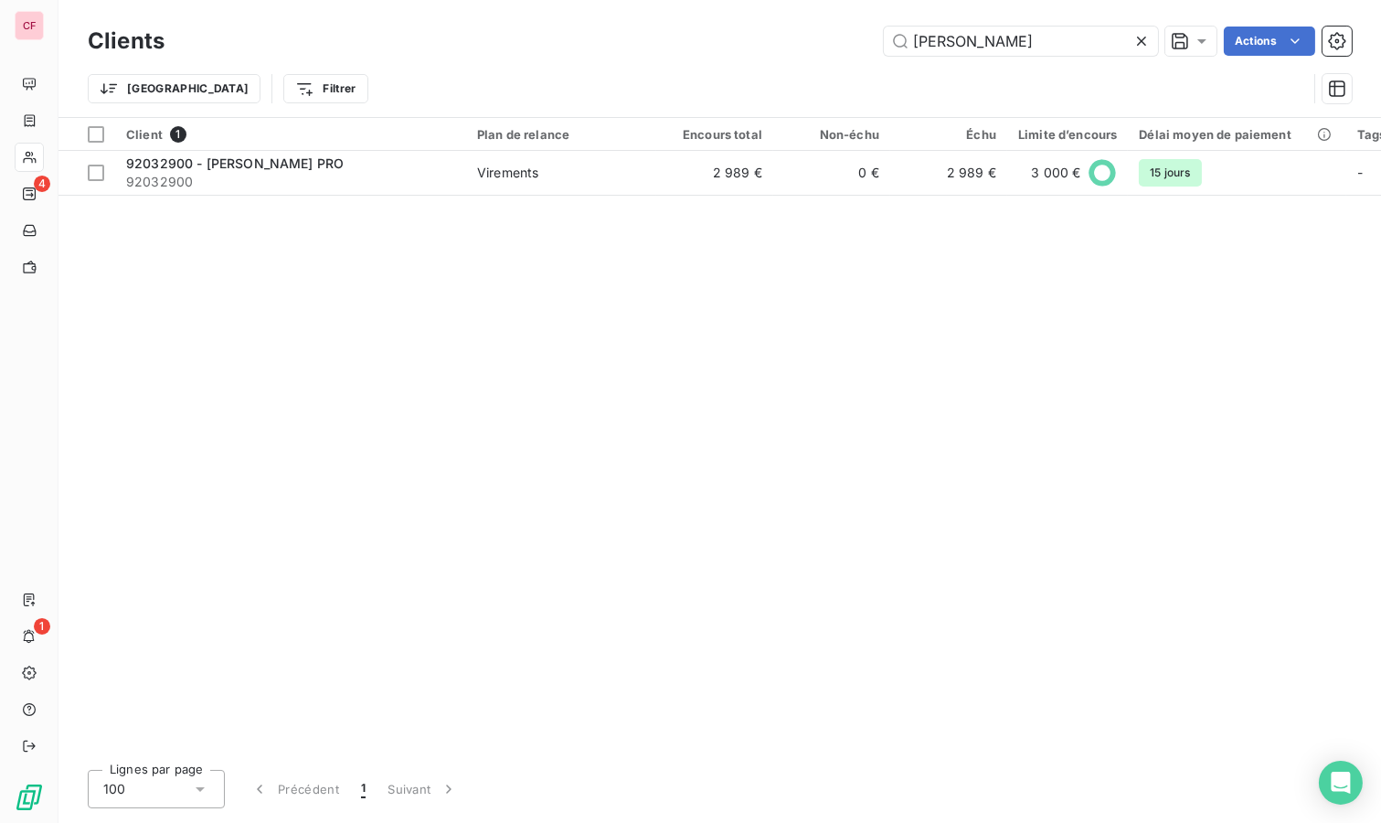
type input "hass"
click at [602, 168] on span "Virements" at bounding box center [561, 173] width 168 height 18
